Goal: Find specific page/section: Find specific page/section

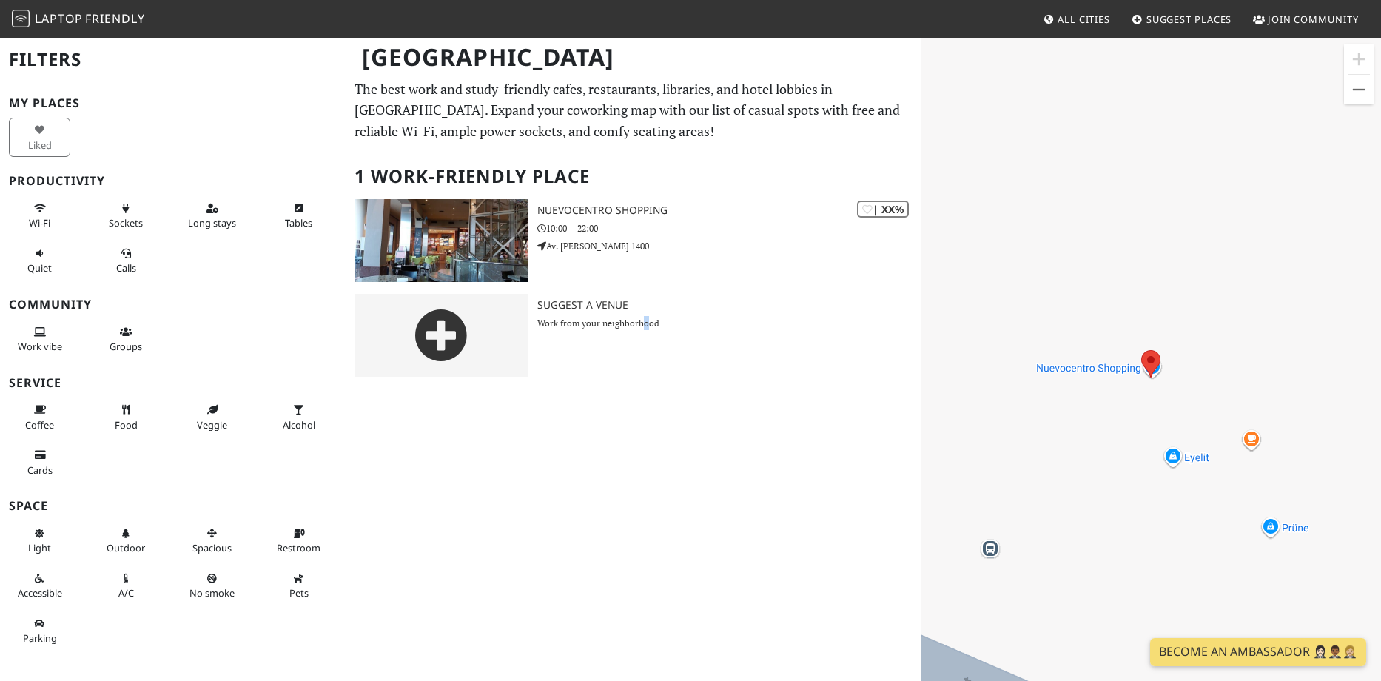
click at [645, 552] on div "[GEOGRAPHIC_DATA] Filters My Places Liked Productivity Wi-Fi Sockets Long stays…" at bounding box center [690, 359] width 1381 height 644
click at [550, 560] on div "[GEOGRAPHIC_DATA] Filters My Places Liked Productivity Wi-Fi Sockets Long stays…" at bounding box center [690, 359] width 1381 height 644
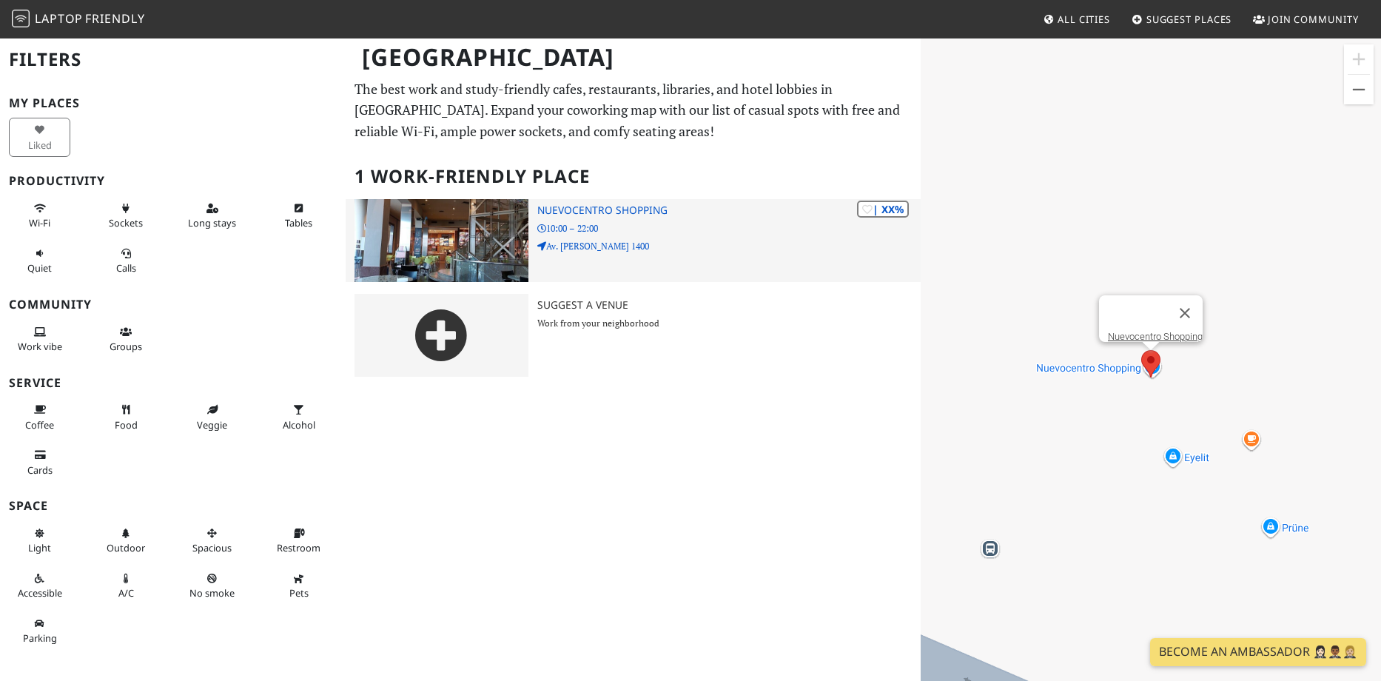
click at [642, 209] on h3 "Nuevocentro Shopping" at bounding box center [728, 210] width 383 height 13
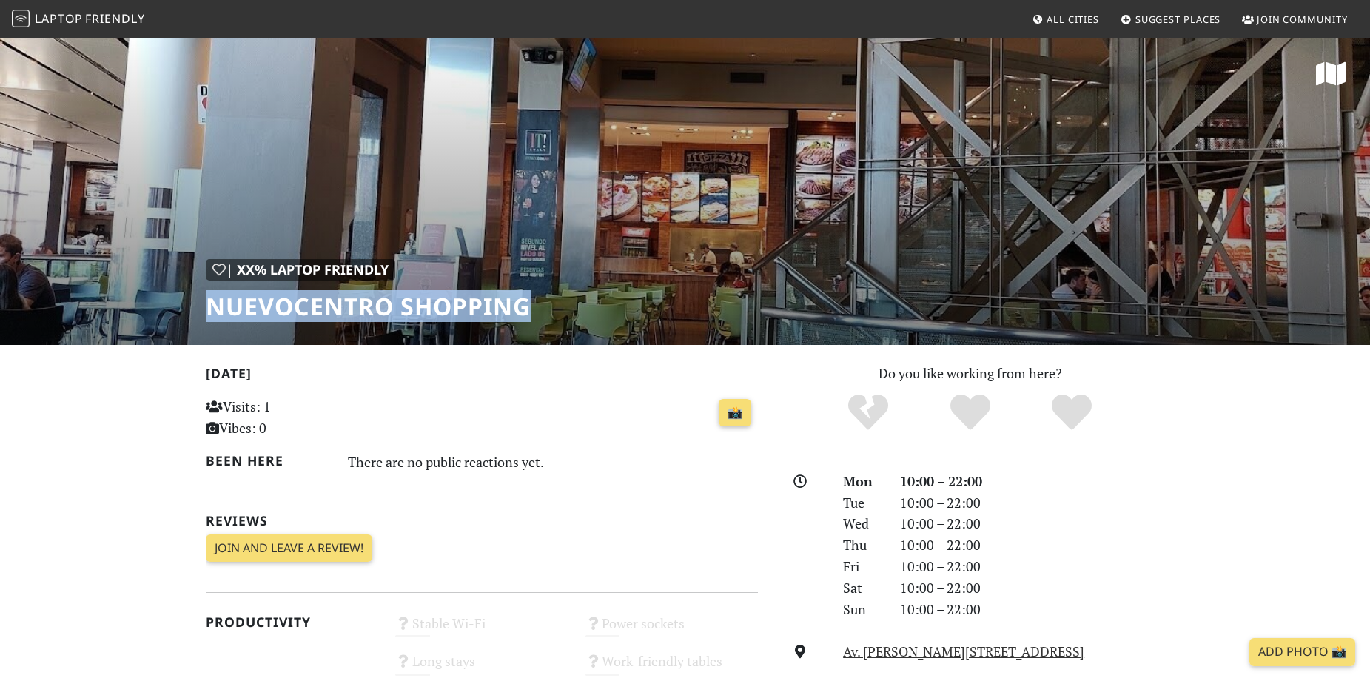
drag, startPoint x: 212, startPoint y: 306, endPoint x: 595, endPoint y: 301, distance: 382.8
click at [595, 301] on div "| XX% Laptop Friendly Nuevocentro Shopping" at bounding box center [685, 191] width 1370 height 308
copy h1 "Nuevocentro Shopping"
